Goal: Check status: Check status

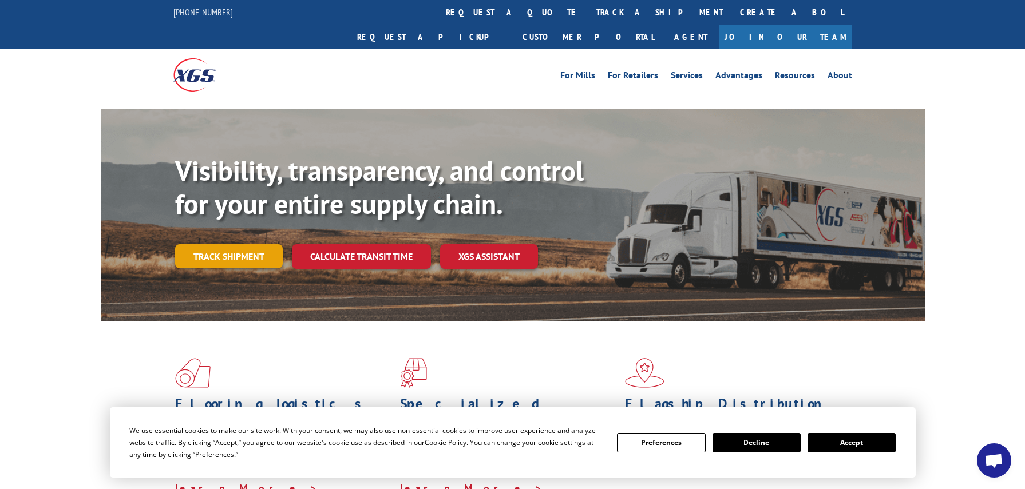
click at [238, 244] on link "Track shipment" at bounding box center [229, 256] width 108 height 24
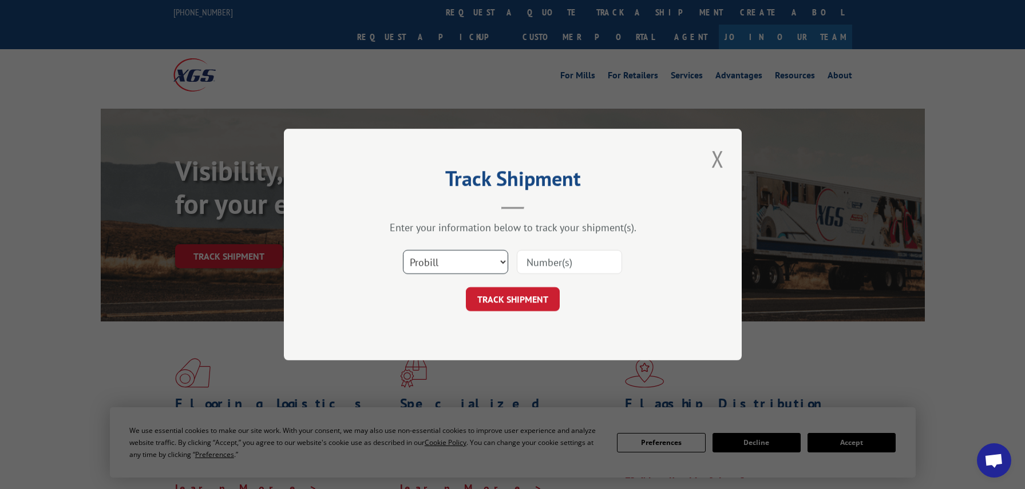
click at [446, 263] on select "Select category... Probill BOL PO" at bounding box center [455, 262] width 105 height 24
select select "bol"
click at [403, 250] on select "Select category... Probill BOL PO" at bounding box center [455, 262] width 105 height 24
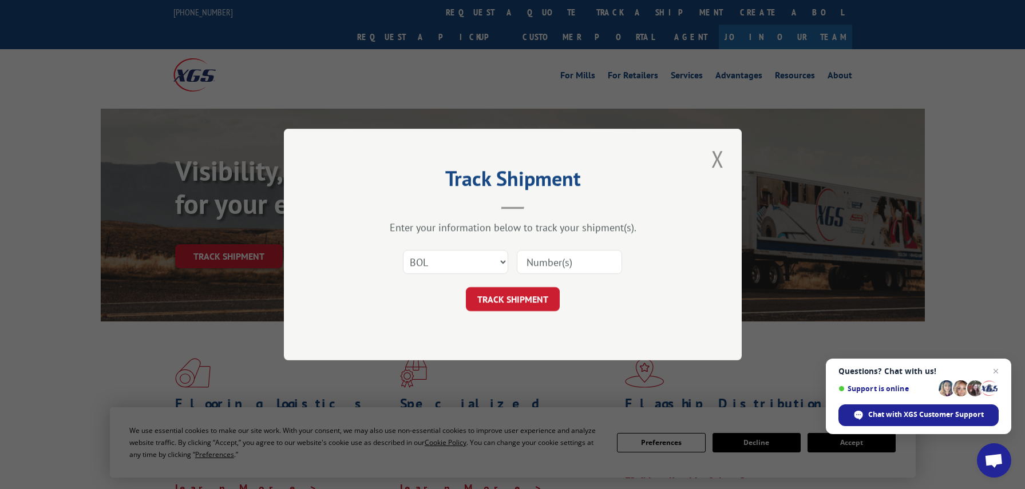
paste input "4863501"
type input "4863501"
click at [517, 299] on button "TRACK SHIPMENT" at bounding box center [513, 299] width 94 height 24
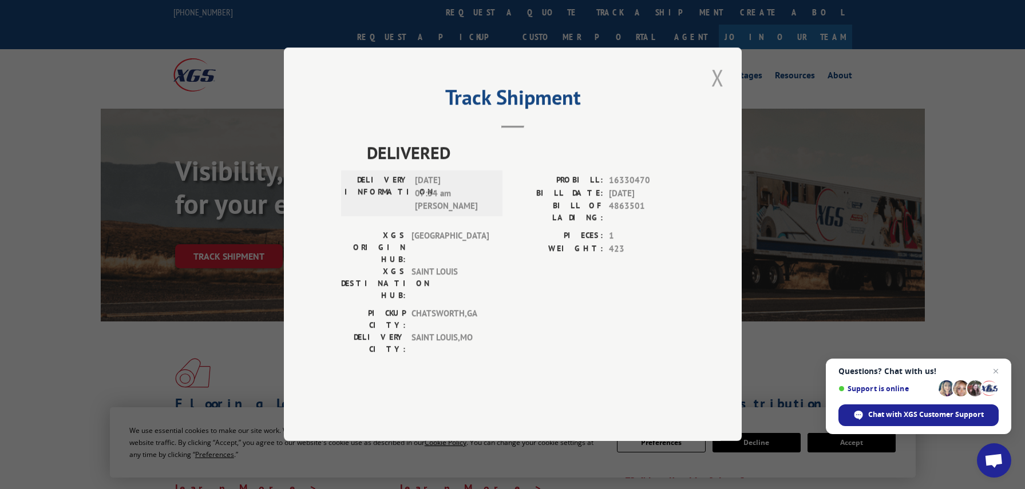
click at [722, 93] on button "Close modal" at bounding box center [717, 77] width 19 height 31
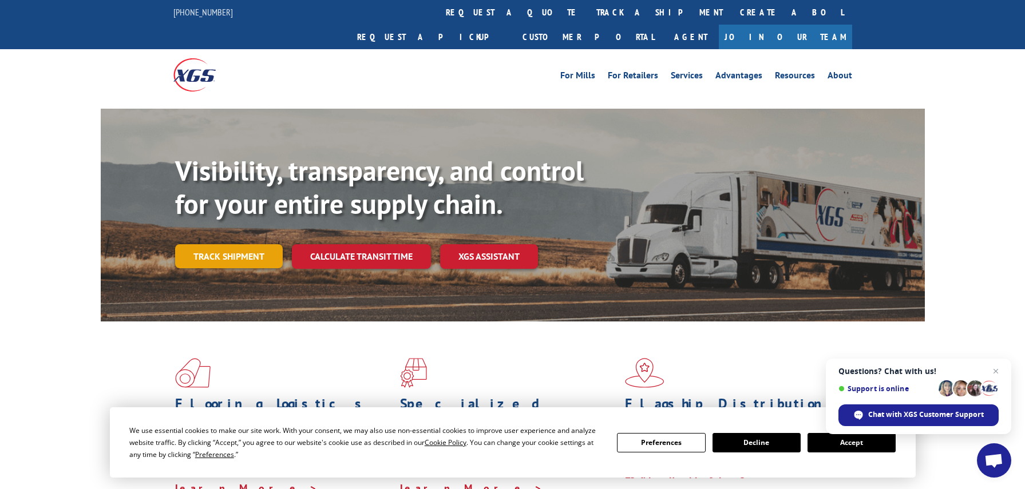
click at [254, 244] on link "Track shipment" at bounding box center [229, 256] width 108 height 24
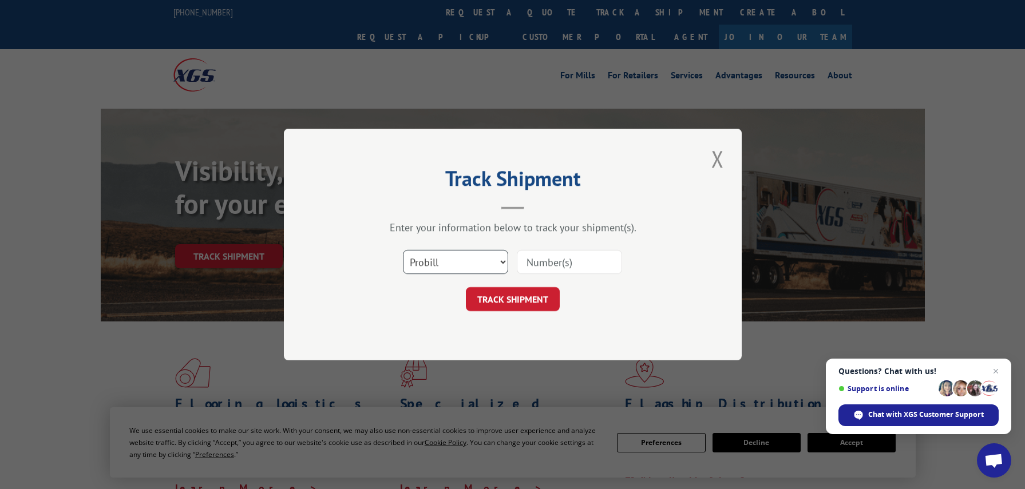
drag, startPoint x: 422, startPoint y: 267, endPoint x: 556, endPoint y: 250, distance: 134.4
click at [422, 267] on select "Select category... Probill BOL PO" at bounding box center [455, 262] width 105 height 24
select select "bol"
click at [403, 250] on select "Select category... Probill BOL PO" at bounding box center [455, 262] width 105 height 24
paste input "4826157"
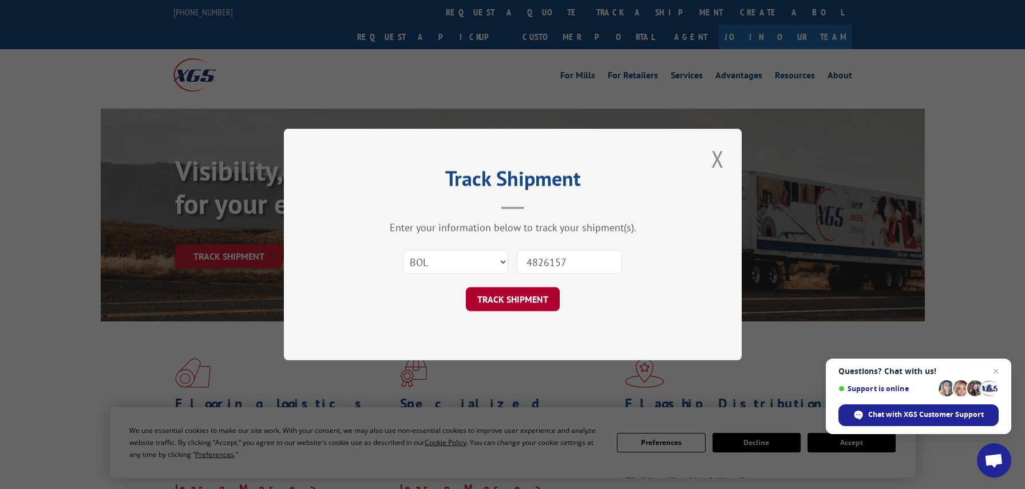
type input "4826157"
click at [516, 300] on button "TRACK SHIPMENT" at bounding box center [513, 299] width 94 height 24
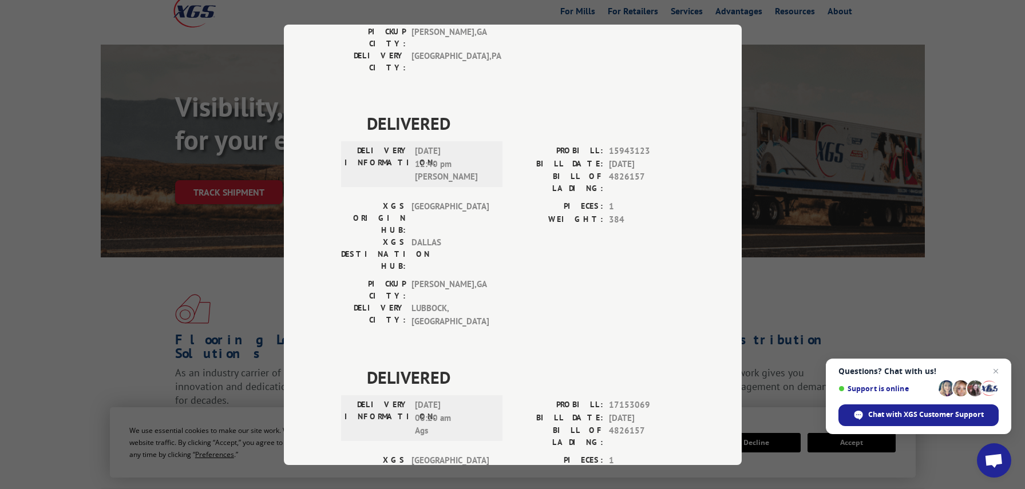
scroll to position [172, 0]
